Goal: Task Accomplishment & Management: Manage account settings

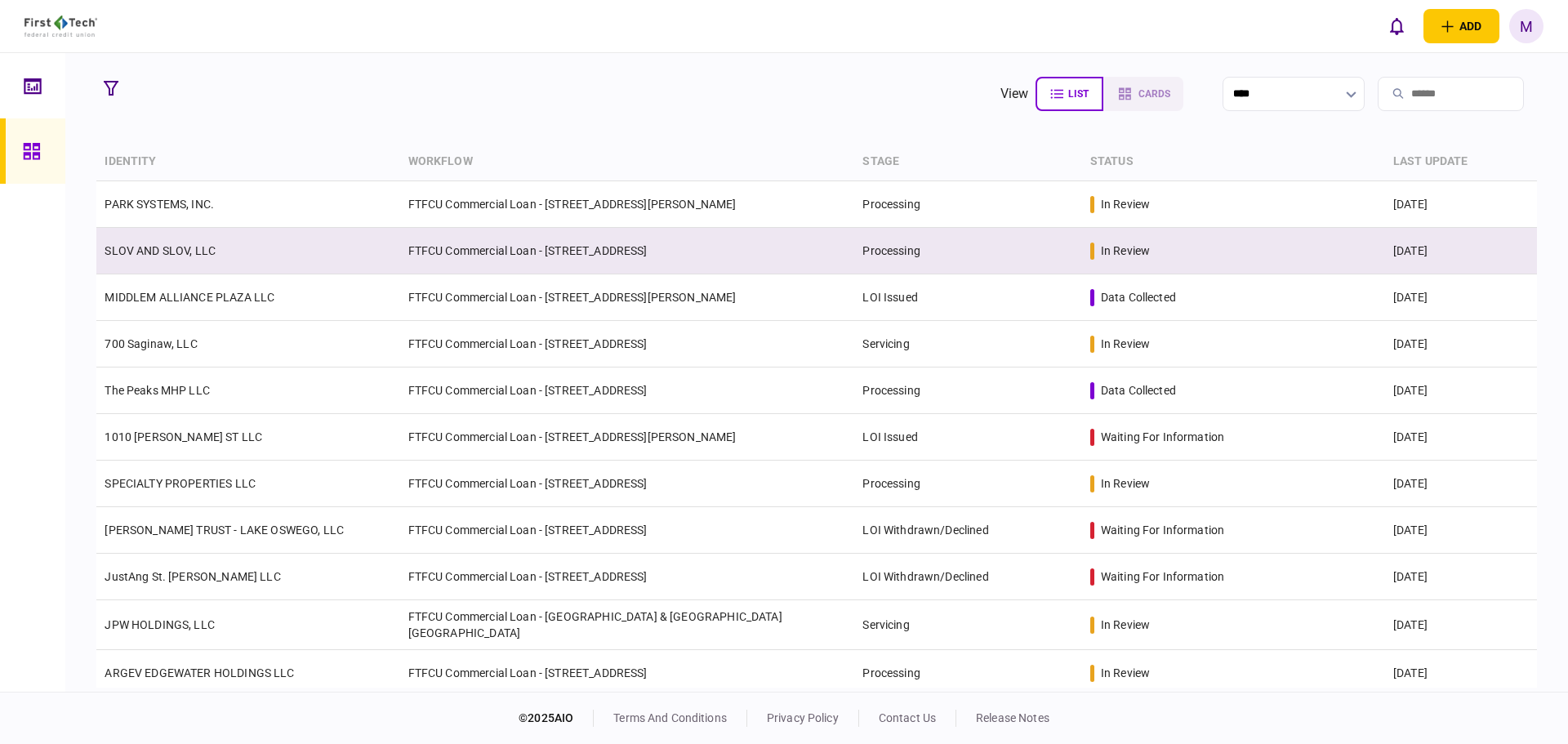
click at [440, 242] on td "FTFCU Commercial Loan - [STREET_ADDRESS]" at bounding box center [627, 251] width 455 height 47
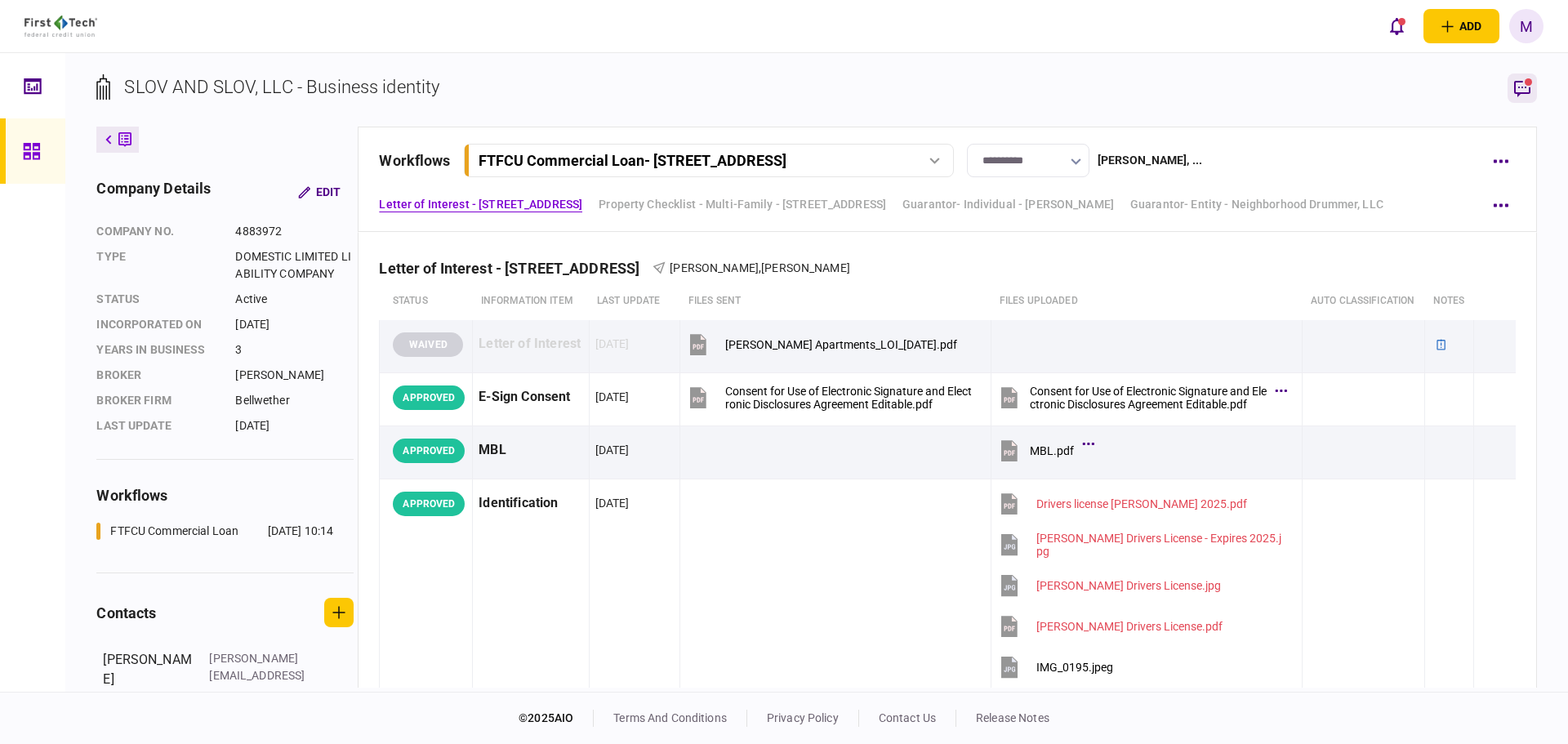
click at [1523, 89] on icon "button" at bounding box center [1522, 88] width 20 height 20
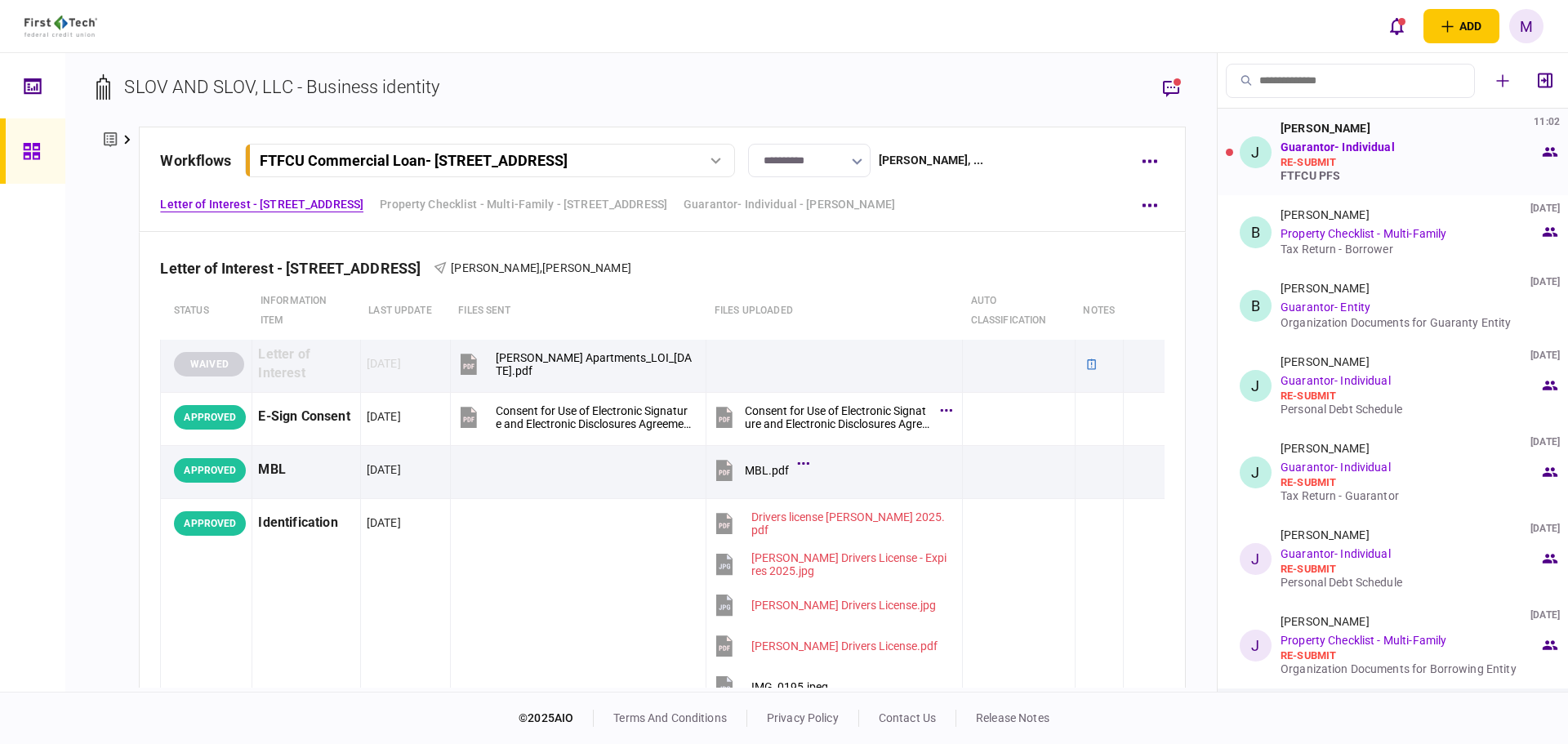
click at [1366, 170] on div "FTFCU PFS" at bounding box center [1410, 176] width 259 height 13
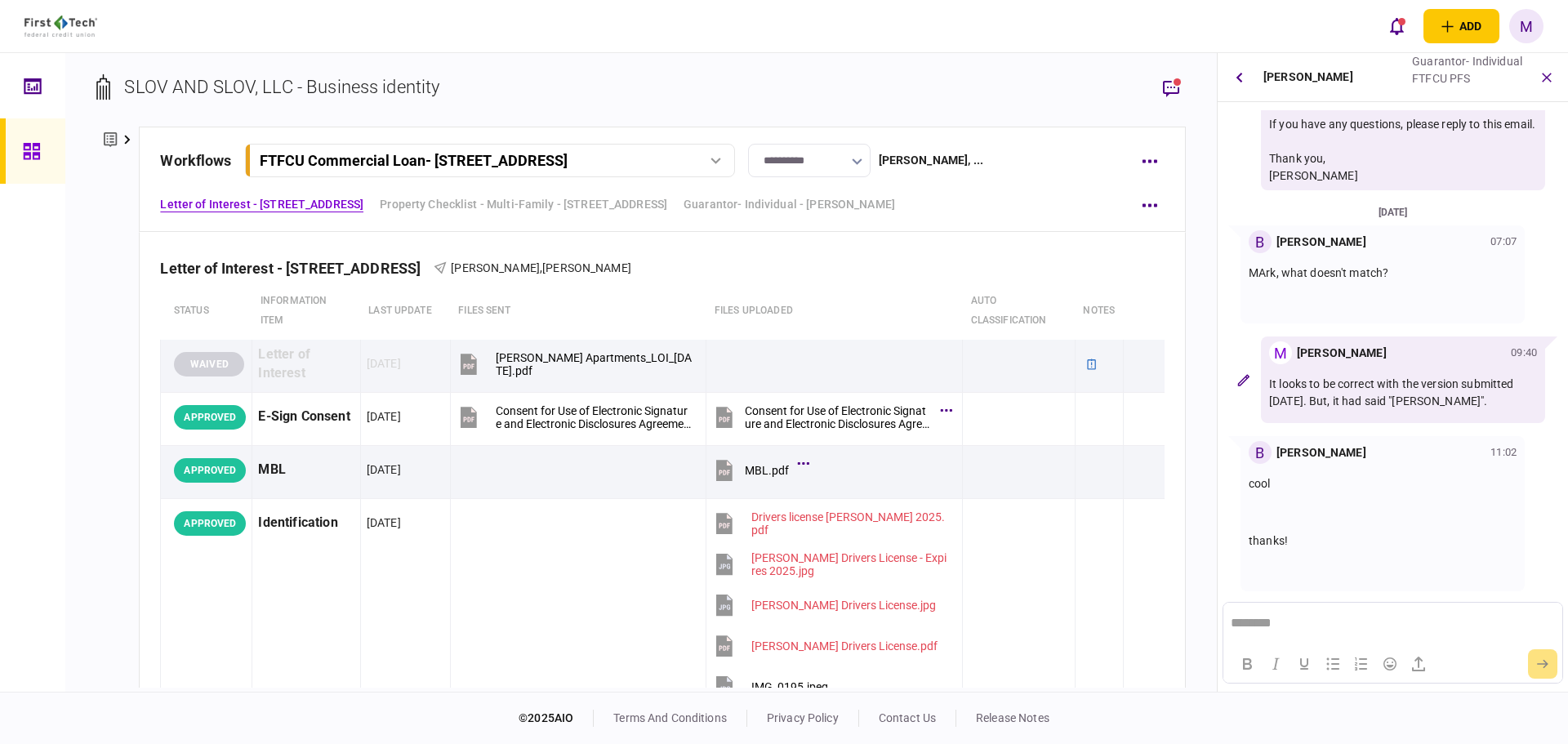
scroll to position [207, 0]
click at [1292, 519] on div "cool thanks!" at bounding box center [1383, 525] width 268 height 103
click at [1176, 104] on div at bounding box center [1171, 100] width 30 height 53
click at [1175, 89] on icon "button" at bounding box center [1171, 88] width 20 height 20
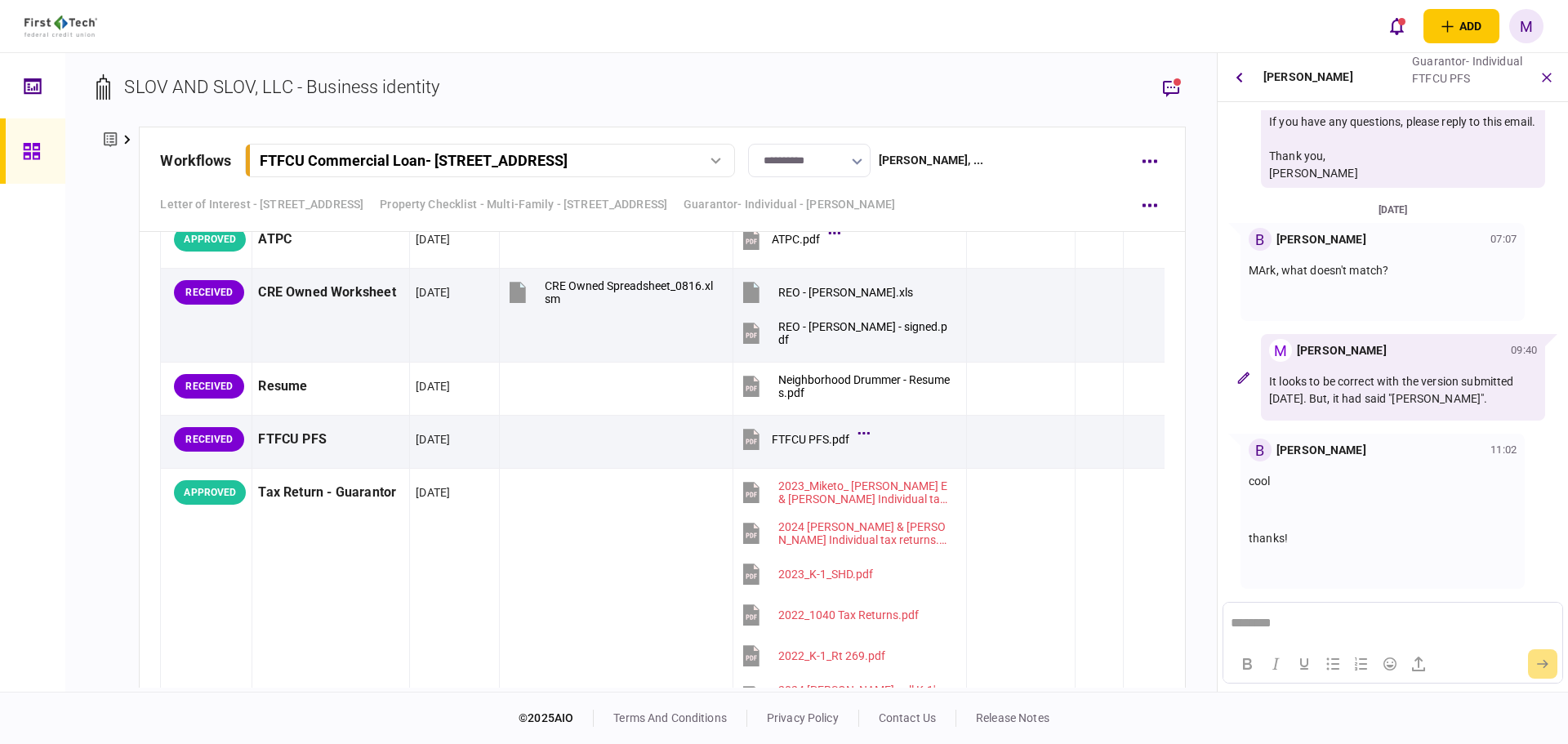
scroll to position [3048, 0]
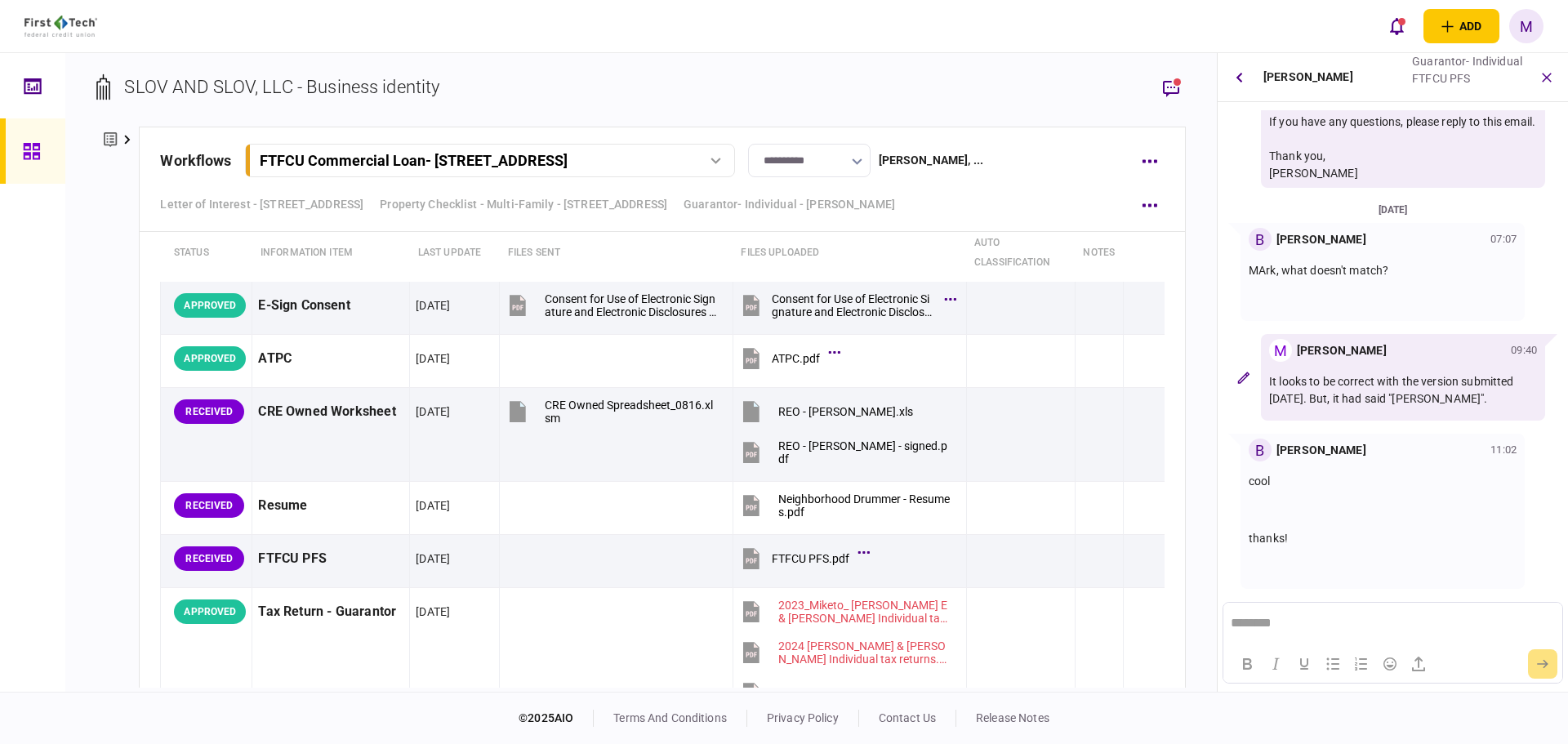
click at [1231, 82] on button "button" at bounding box center [1239, 77] width 30 height 30
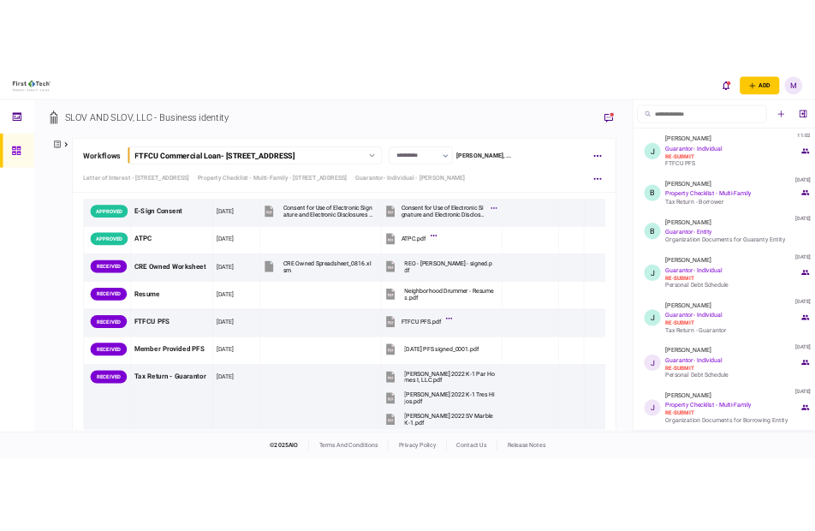
scroll to position [4594, 0]
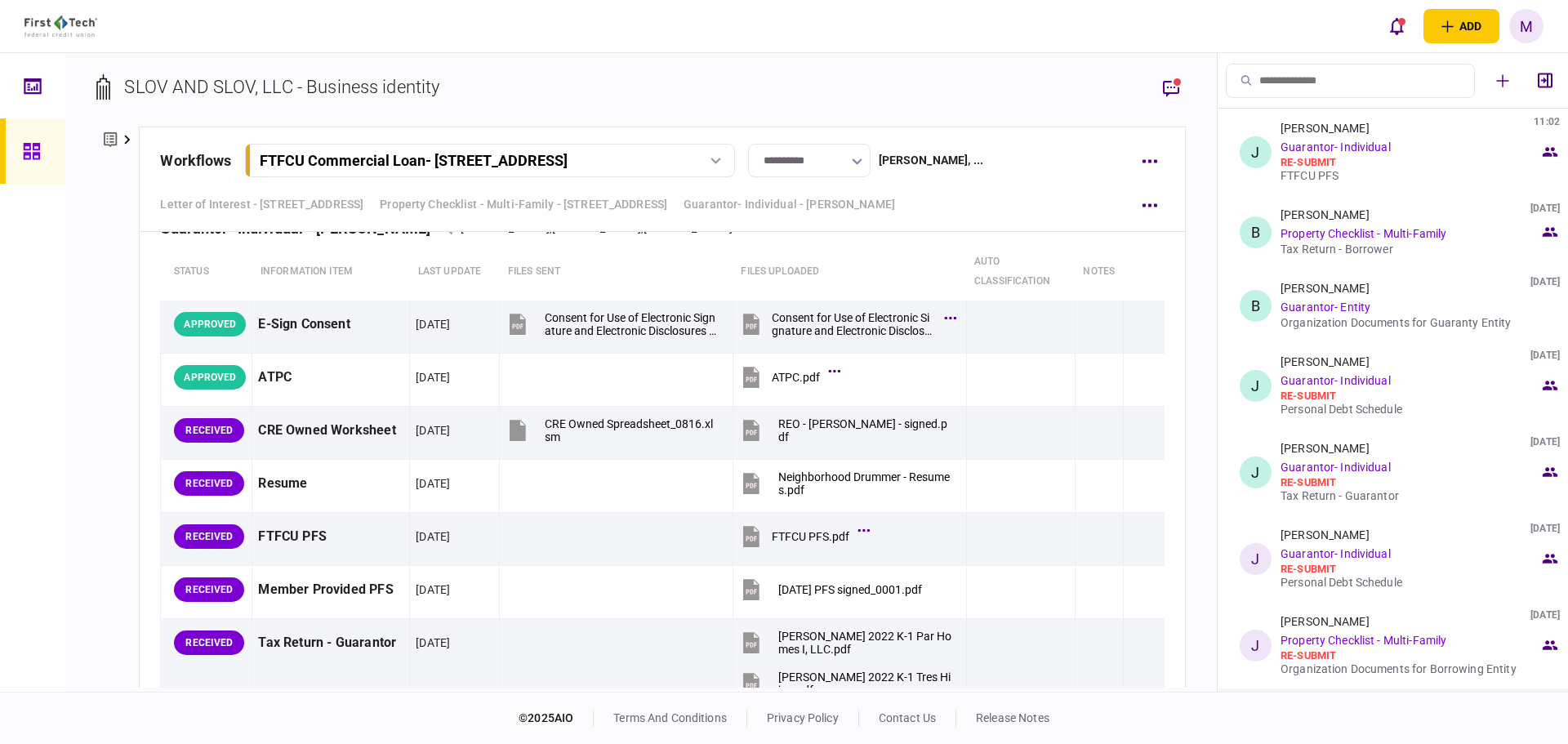
click at [1082, 93] on section "SLOV AND SLOV, LLC - Business identity" at bounding box center [640, 100] width 1089 height 53
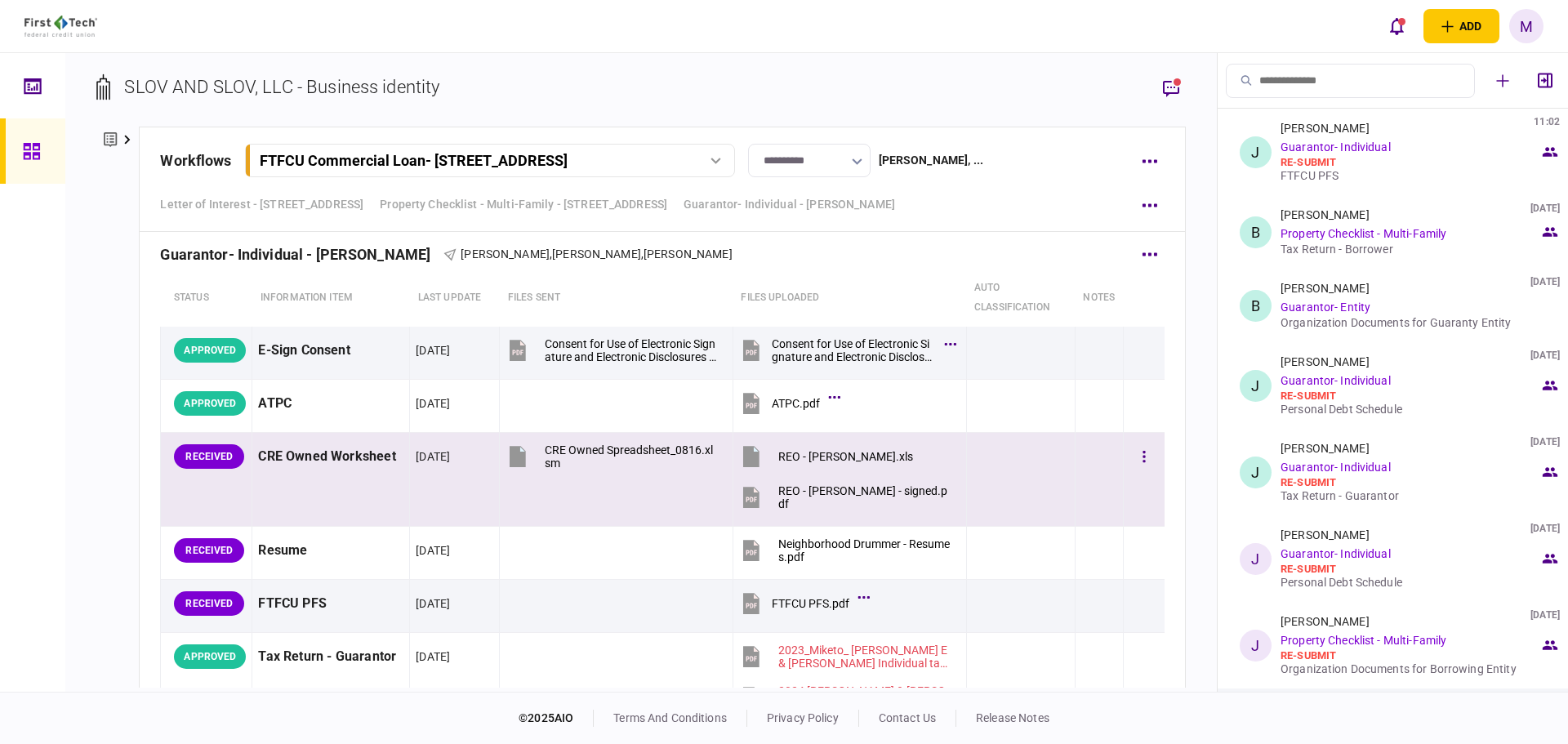
scroll to position [3048, 0]
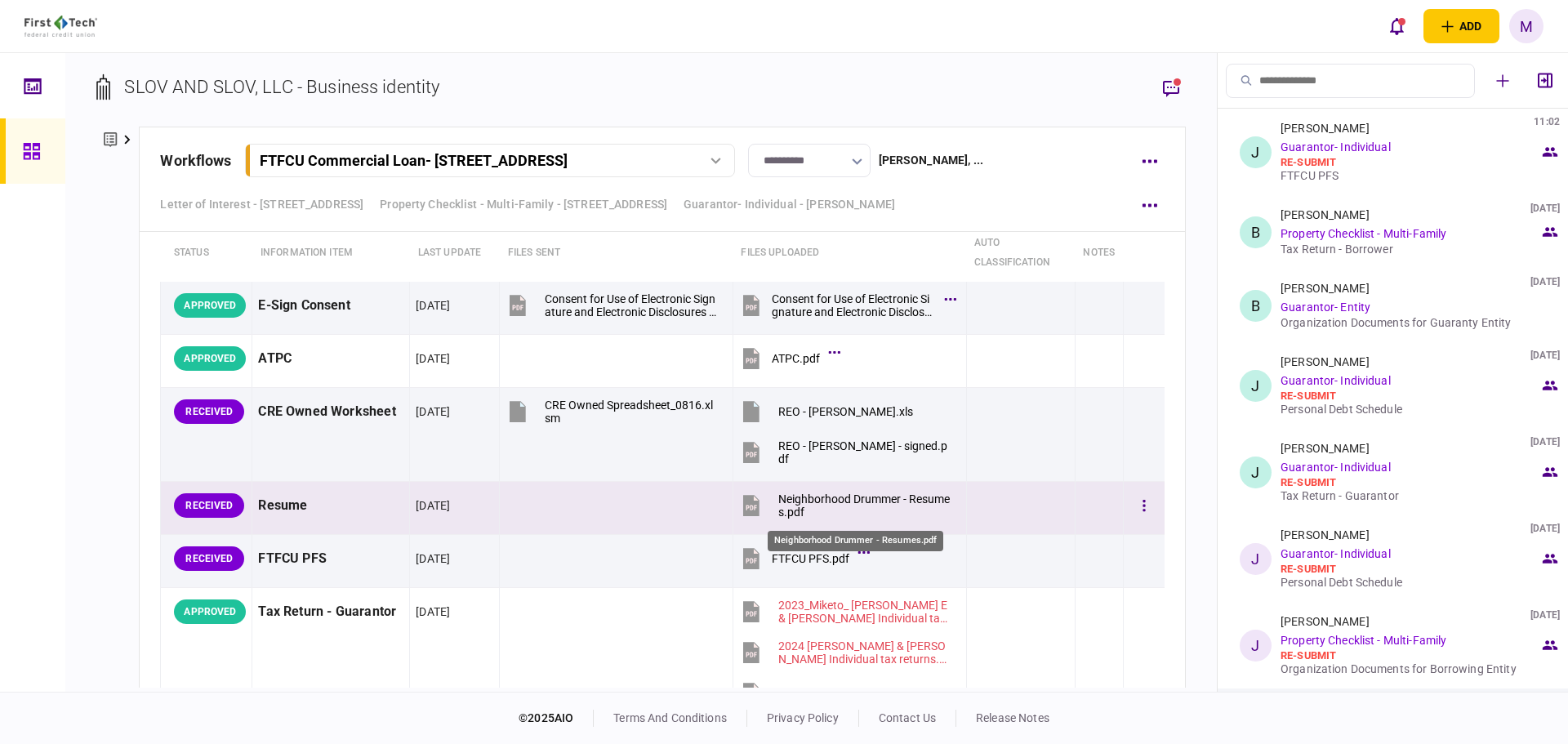
click at [791, 503] on div "Neighborhood Drummer - Resumes.pdf" at bounding box center [866, 505] width 174 height 26
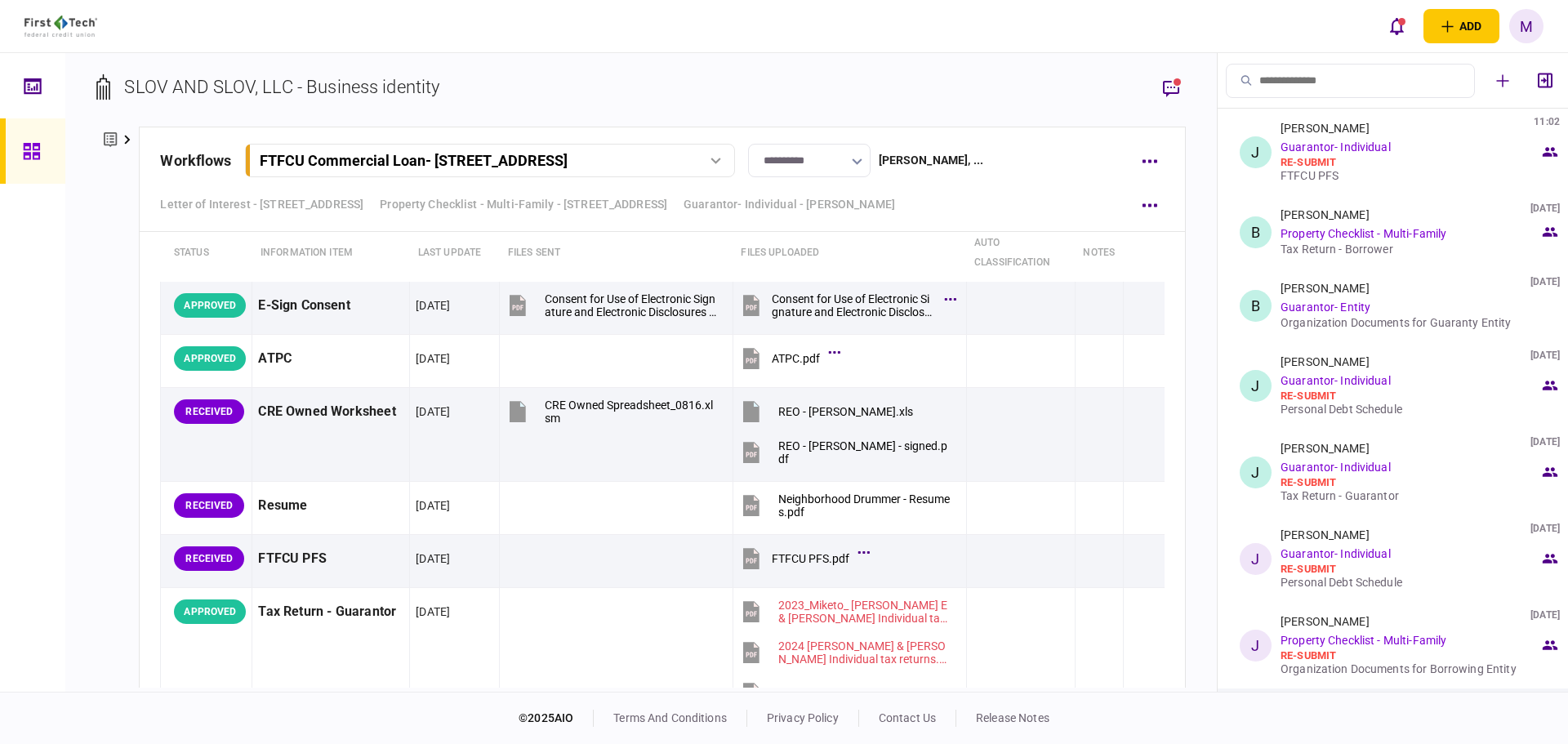
click at [91, 458] on div "**********" at bounding box center [640, 372] width 1152 height 638
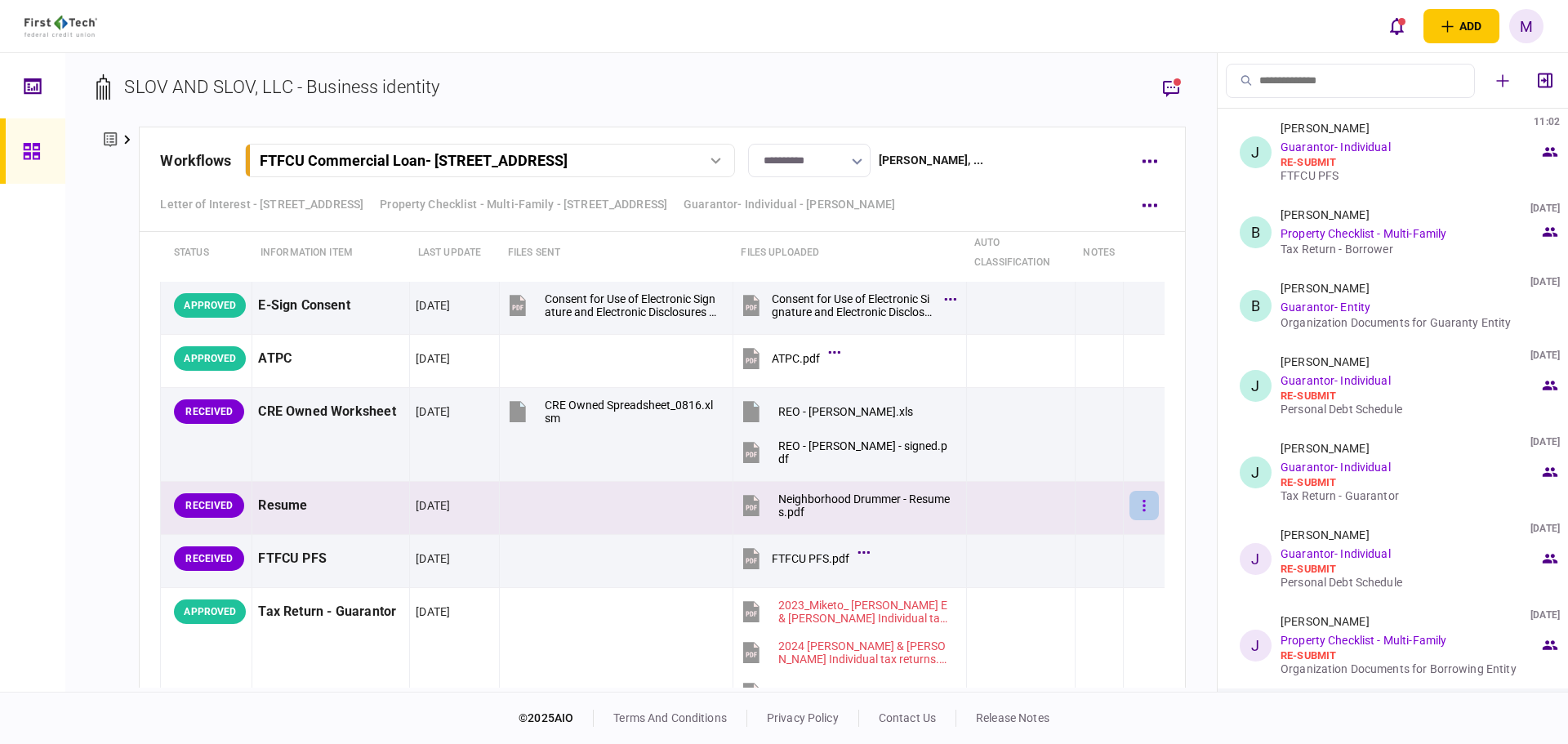
click at [1136, 501] on button "button" at bounding box center [1144, 505] width 30 height 30
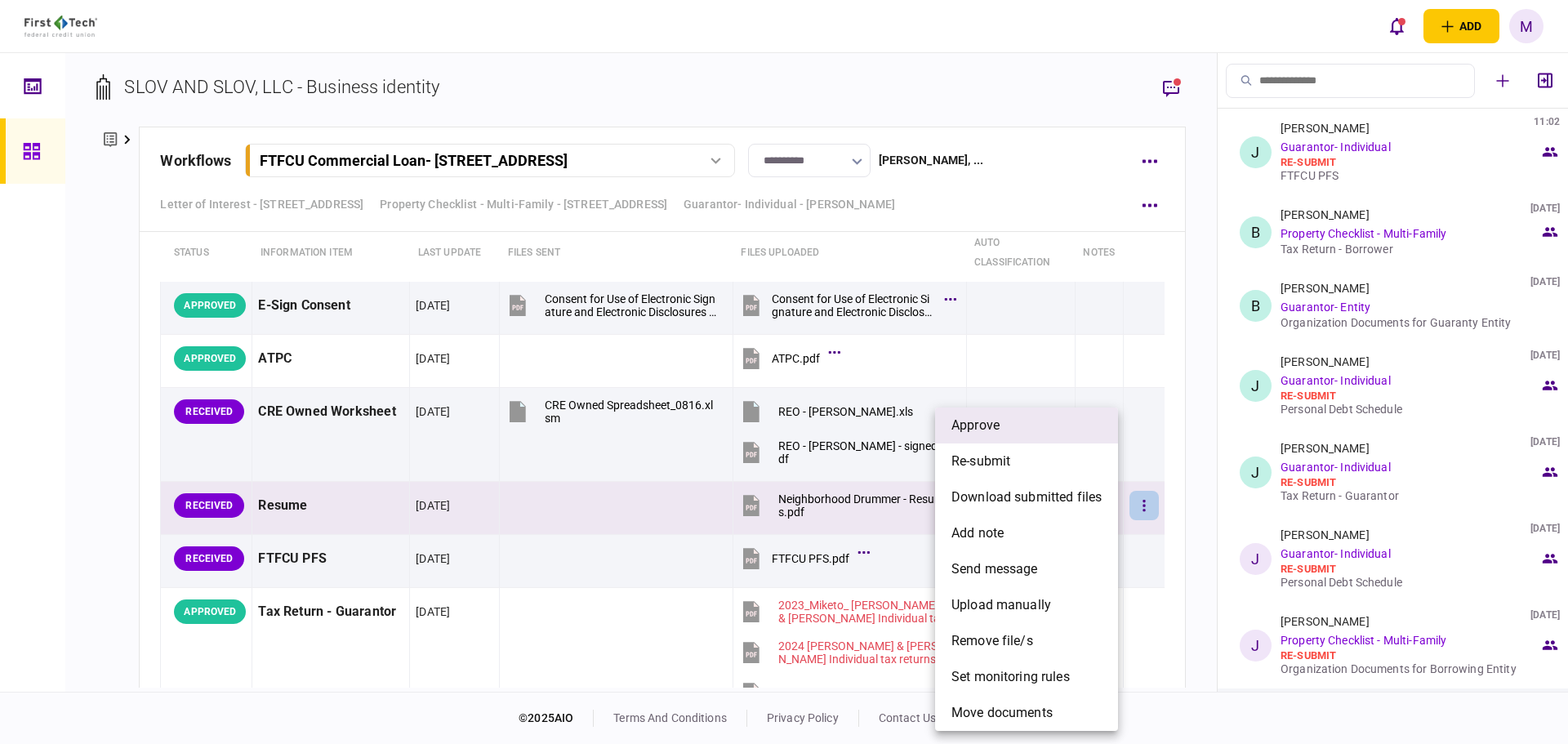
click at [1010, 423] on li "approve" at bounding box center [1027, 425] width 183 height 36
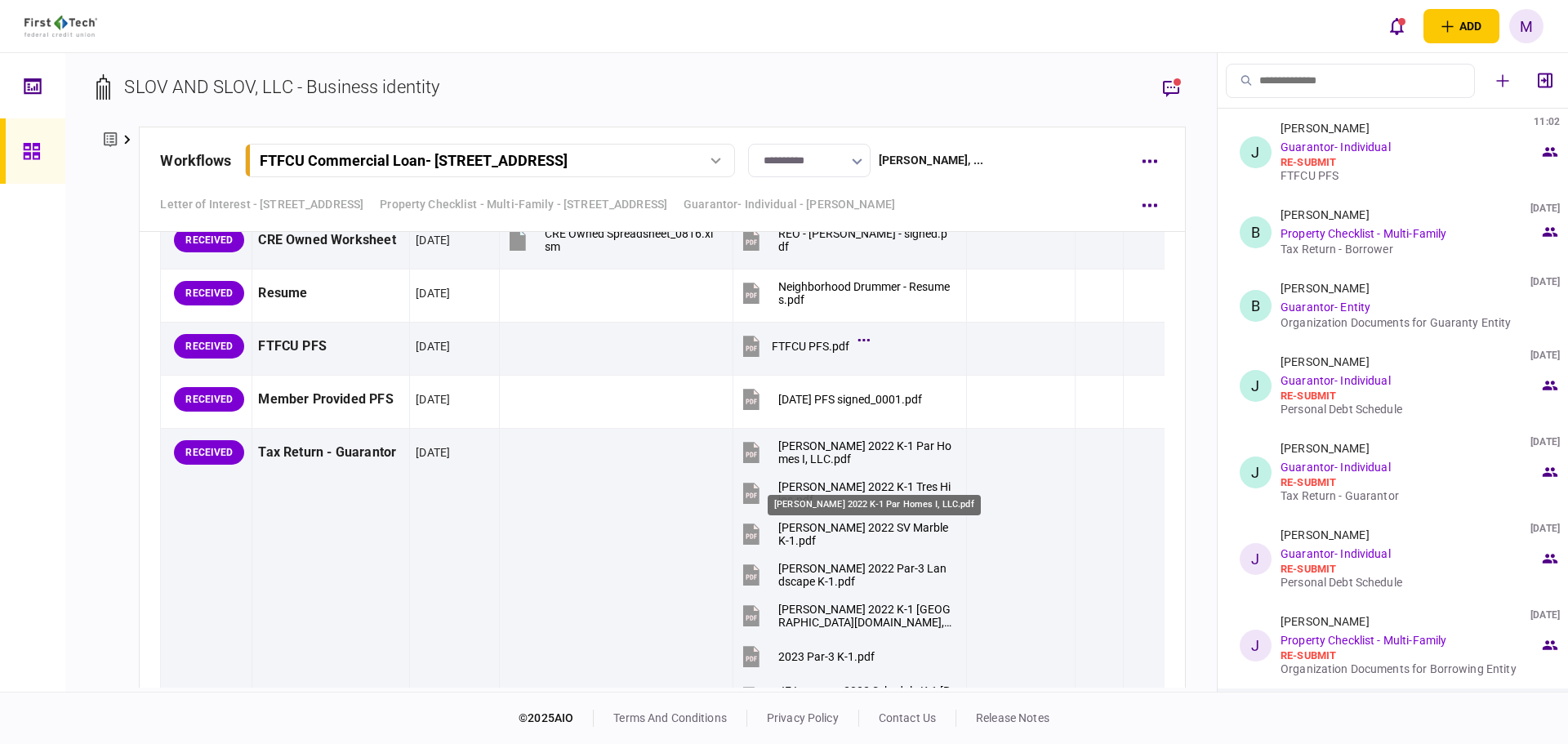
scroll to position [4382, 0]
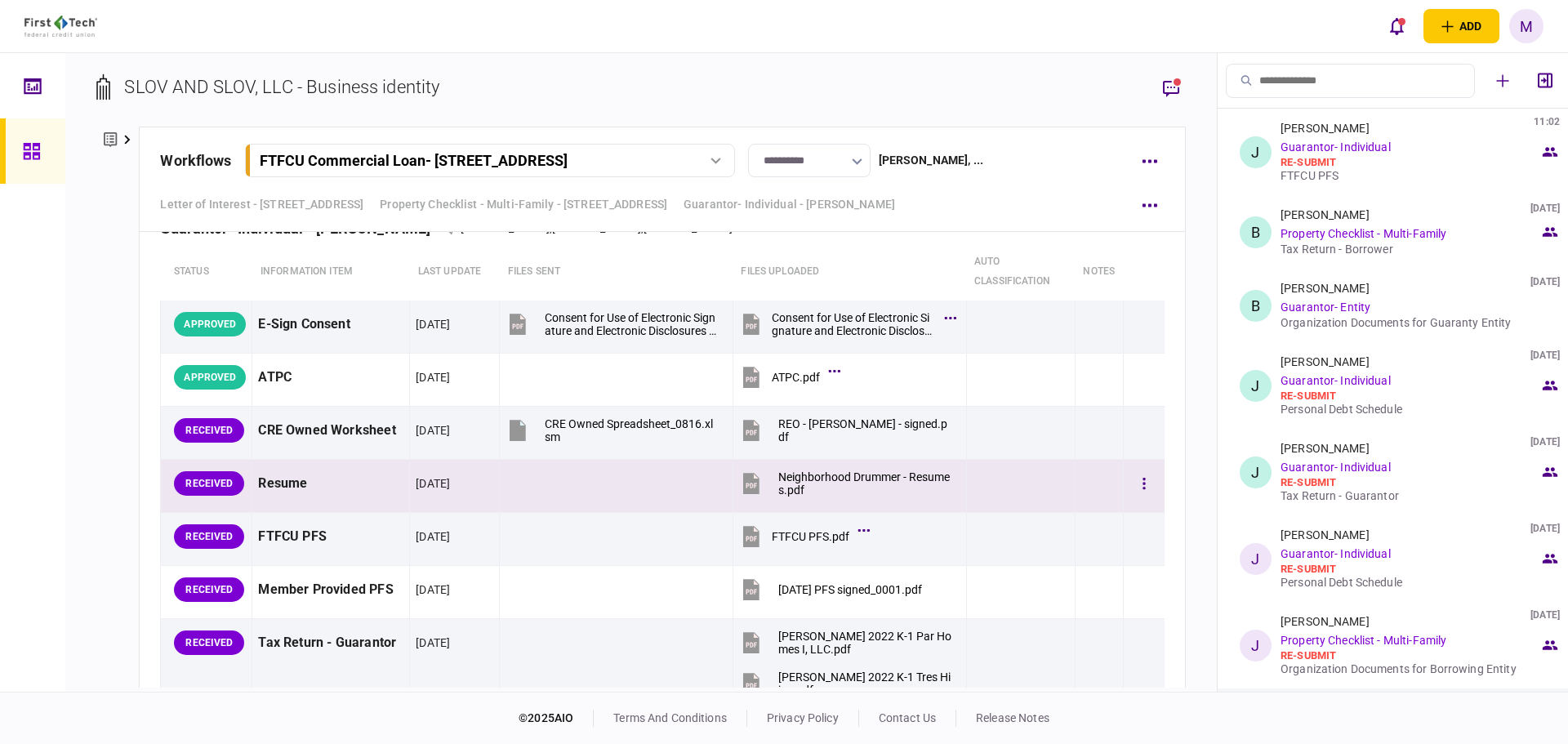
click at [753, 474] on icon at bounding box center [752, 484] width 25 height 25
click at [1141, 487] on button "button" at bounding box center [1144, 483] width 30 height 30
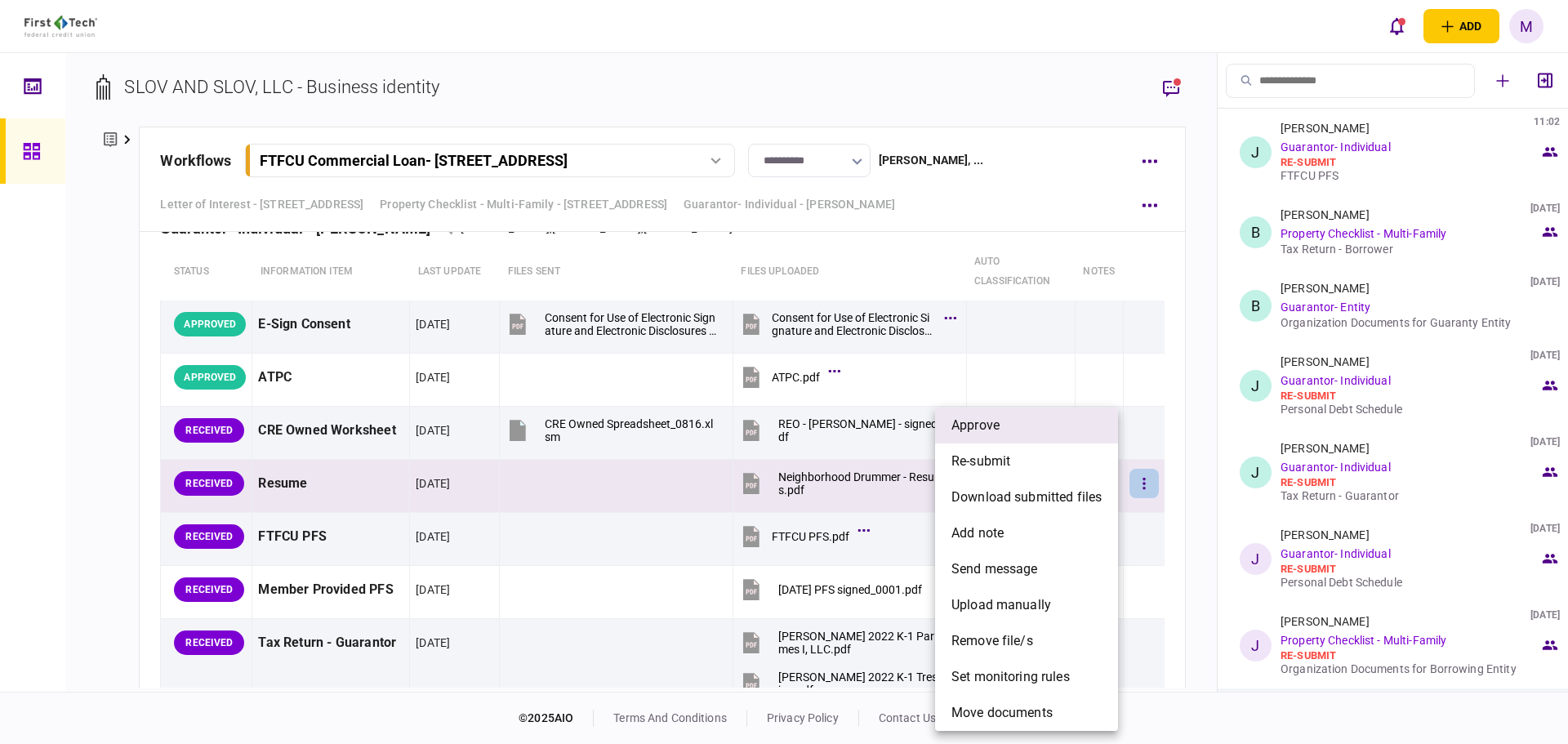
click at [987, 426] on span "approve" at bounding box center [975, 425] width 49 height 20
